Goal: Information Seeking & Learning: Learn about a topic

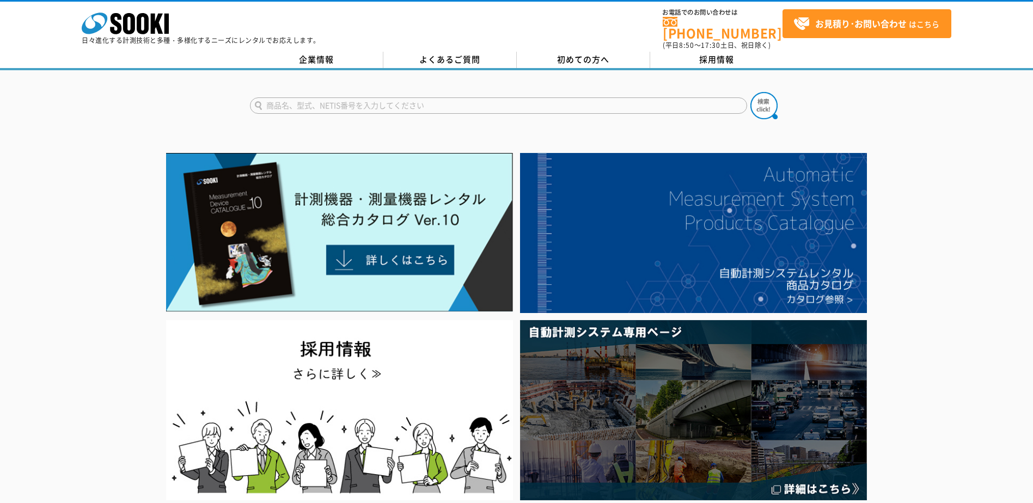
drag, startPoint x: 0, startPoint y: 0, endPoint x: 439, endPoint y: 102, distance: 451.0
click at [439, 102] on input "text" at bounding box center [498, 105] width 497 height 16
type input "RI"
click at [750, 92] on button at bounding box center [763, 105] width 27 height 27
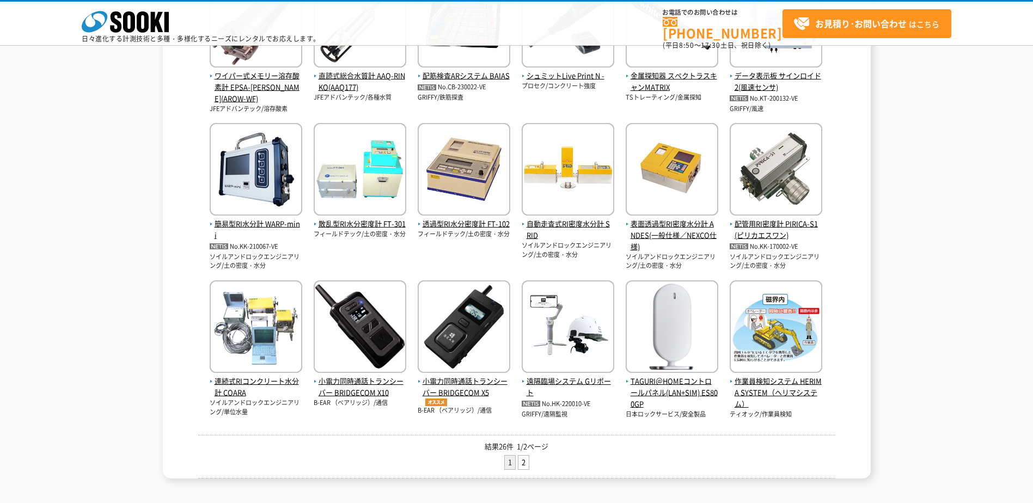
scroll to position [363, 0]
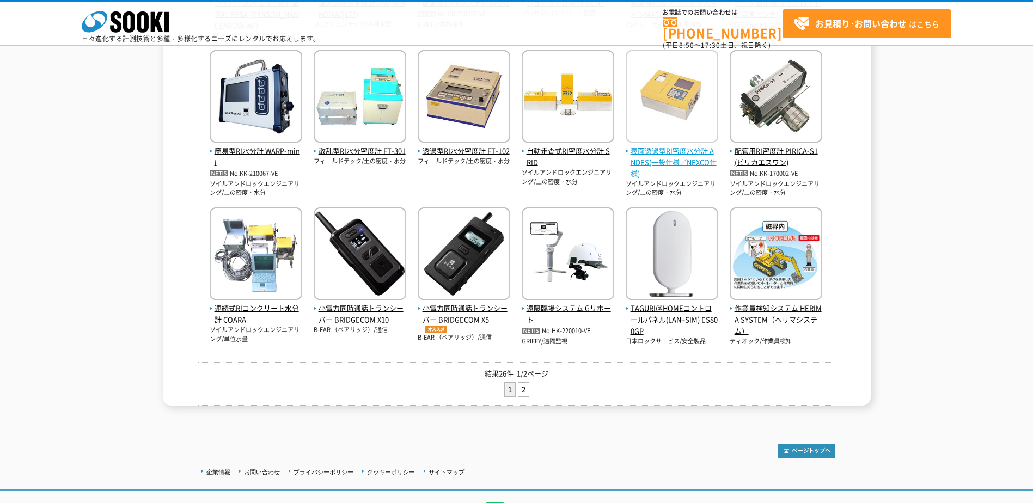
click at [686, 154] on span "表面透過型RI密度水分計 ANDES(一般仕様／NEXCO仕様)" at bounding box center [671, 162] width 93 height 34
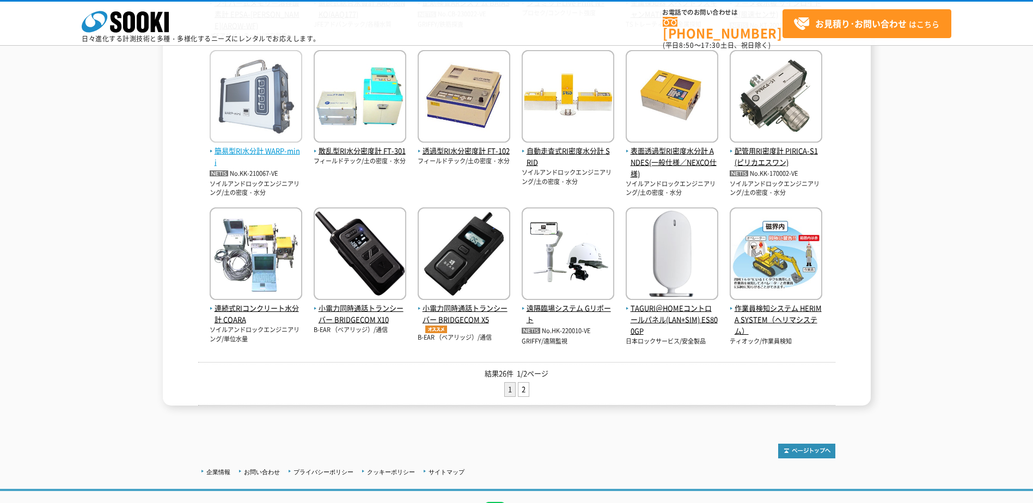
click at [258, 155] on span "簡易型RI水分計 WARP-mini" at bounding box center [256, 156] width 93 height 23
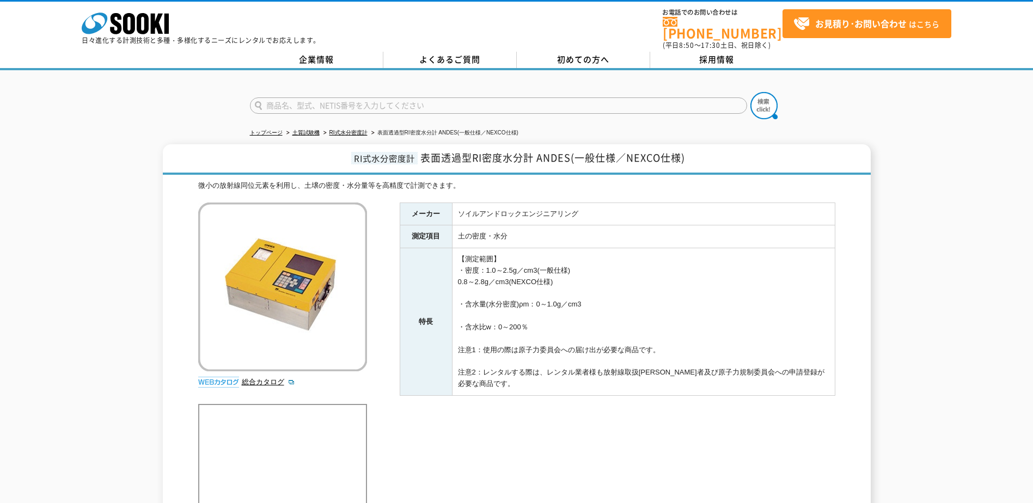
click at [787, 338] on td "【測定範囲】 ・密度：1.0～2.5g／cm3(一般仕様) 0.8～2.8g／cm3(NEXCO仕様) ・含水量(水分密度)ρm：0～1.0g／cm3 ・含水…" at bounding box center [643, 322] width 383 height 148
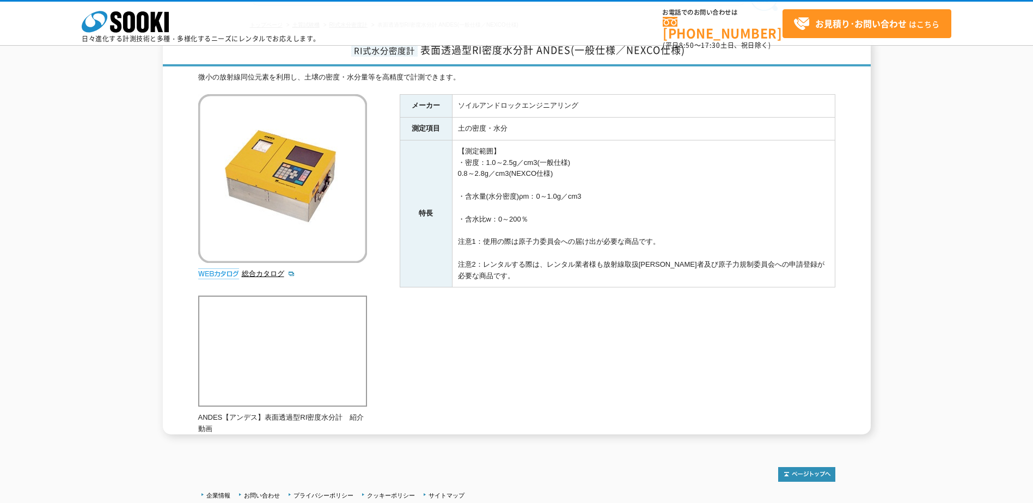
scroll to position [72, 0]
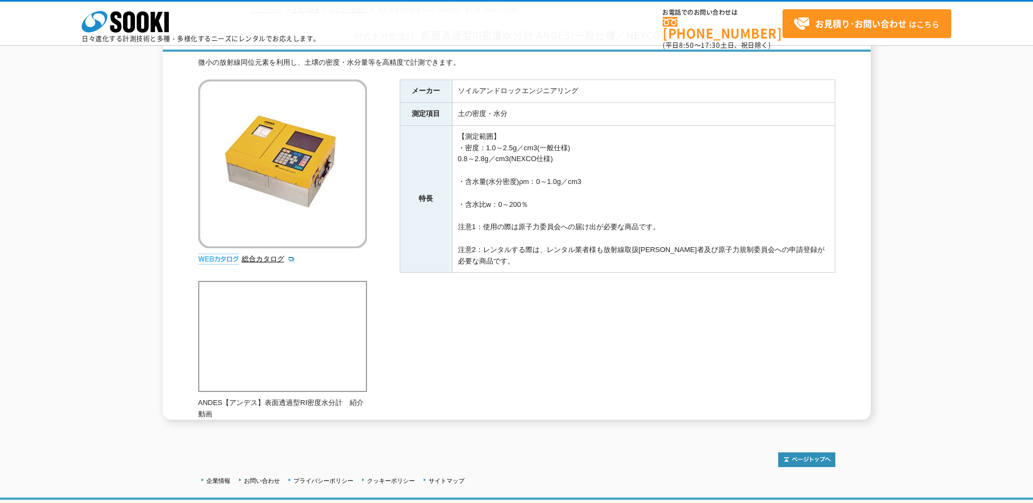
click at [458, 300] on div "メーカー ソイルアンドロックエンジニアリング 測定項目 土の密度・水分 特長 【測定範囲】 ・密度：1.0～2.5g／cm3(一般仕様) 0.8～2.8g／c…" at bounding box center [617, 196] width 435 height 234
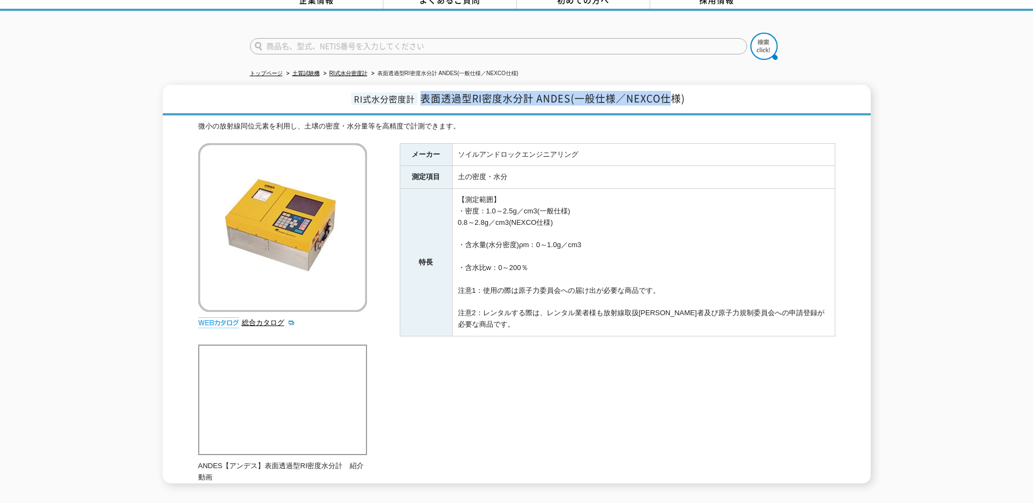
drag, startPoint x: 422, startPoint y: 91, endPoint x: 686, endPoint y: 98, distance: 264.1
click at [686, 98] on h1 "RI式水分密度計 表面透過型RI密度水分計 ANDES(一般仕様／NEXCO仕様)" at bounding box center [517, 100] width 708 height 30
click at [580, 234] on td "【測定範囲】 ・密度：1.0～2.5g／cm3(一般仕様) 0.8～2.8g／cm3(NEXCO仕様) ・含水量(水分密度)ρm：0～1.0g／cm3 ・含水…" at bounding box center [643, 263] width 383 height 148
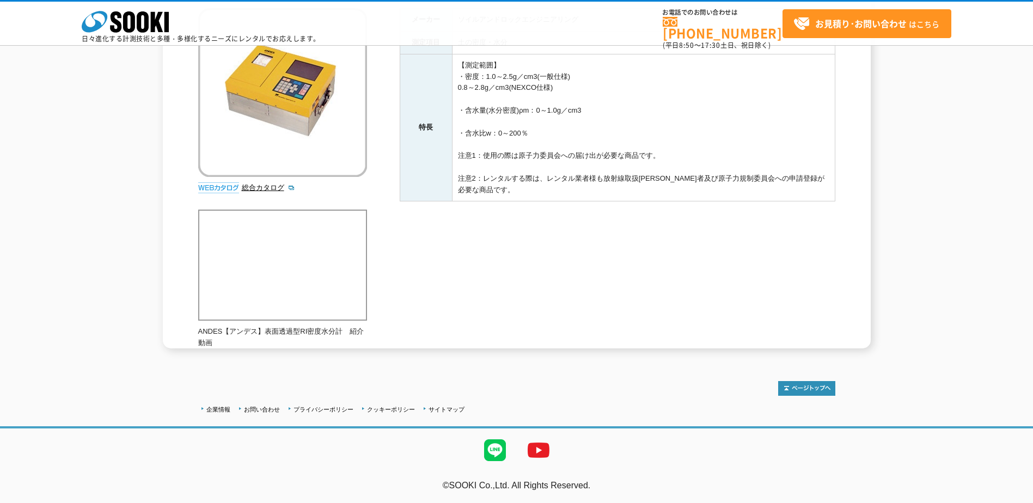
scroll to position [0, 0]
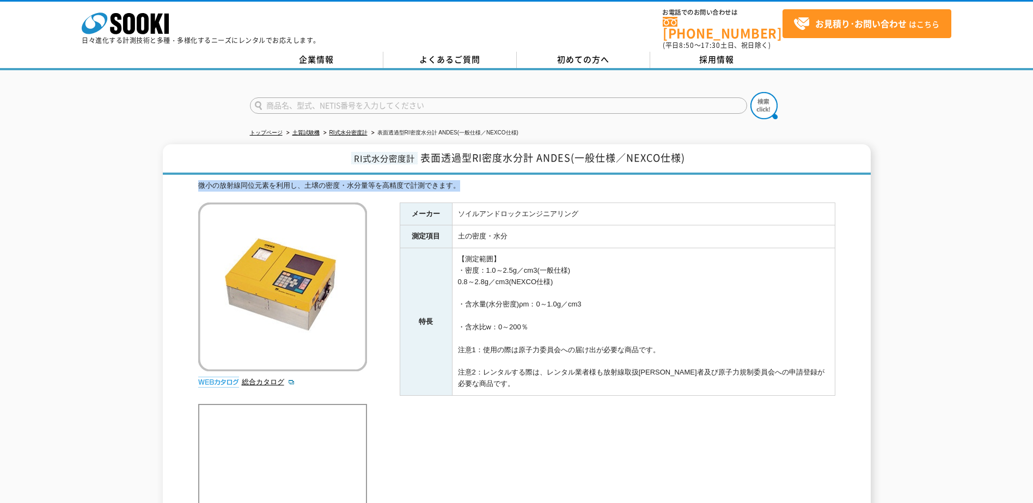
drag, startPoint x: 201, startPoint y: 179, endPoint x: 597, endPoint y: 185, distance: 396.3
click at [597, 185] on div "微小の放射線同位元素を利用し、土壌の密度・水分量等を高精度で計測できます。" at bounding box center [516, 185] width 637 height 11
drag, startPoint x: 597, startPoint y: 185, endPoint x: 598, endPoint y: 256, distance: 71.9
click at [598, 256] on td "【測定範囲】 ・密度：1.0～2.5g／cm3(一般仕様) 0.8～2.8g／cm3(NEXCO仕様) ・含水量(水分密度)ρm：0～1.0g／cm3 ・含水…" at bounding box center [643, 322] width 383 height 148
click at [291, 292] on img at bounding box center [282, 286] width 169 height 169
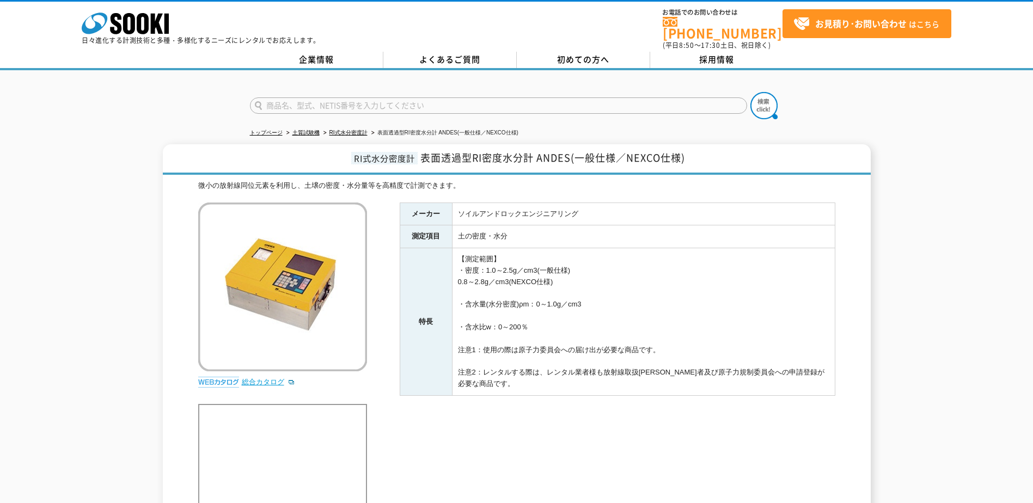
click at [262, 378] on link "総合カタログ" at bounding box center [268, 382] width 53 height 8
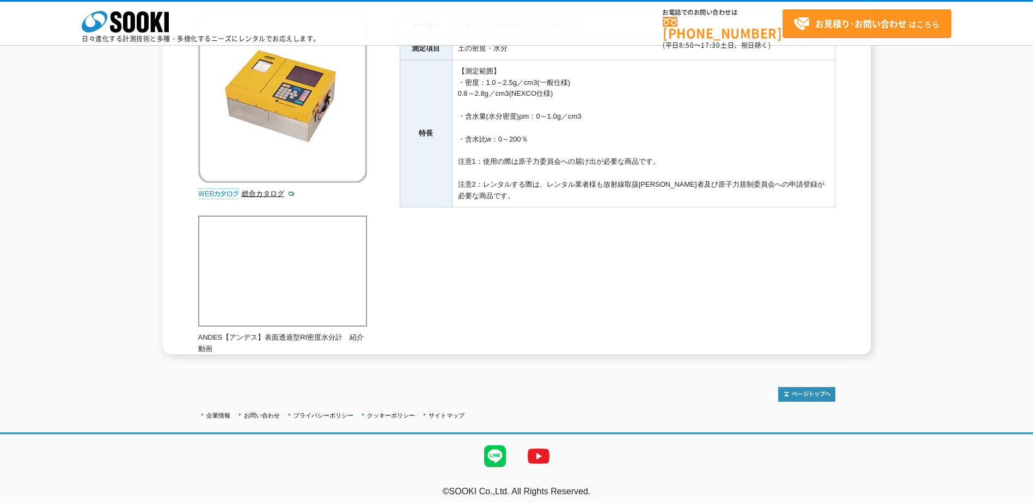
scroll to position [144, 0]
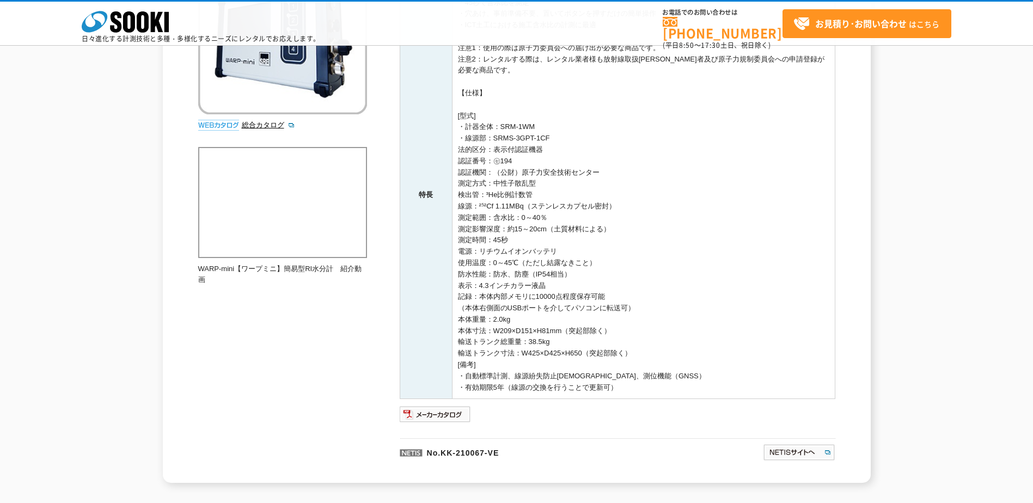
scroll to position [72, 0]
